Goal: Task Accomplishment & Management: Complete application form

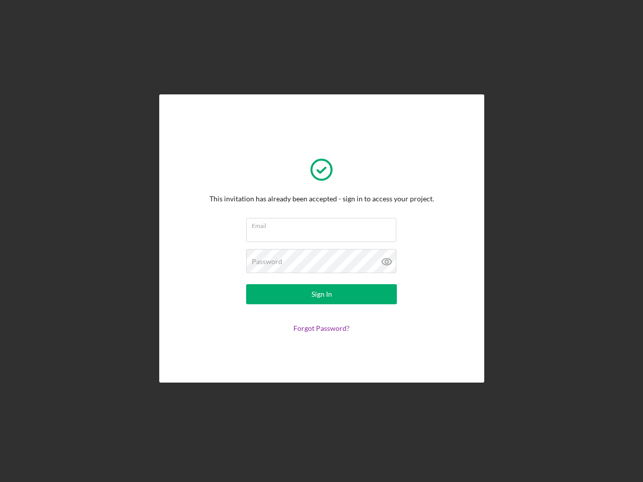
click at [321, 241] on input "Email" at bounding box center [321, 230] width 150 height 24
click at [387, 262] on icon at bounding box center [386, 261] width 25 height 25
